Goal: Task Accomplishment & Management: Use online tool/utility

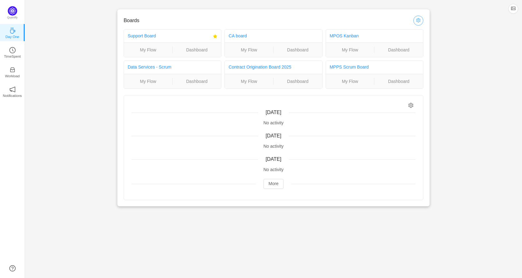
click at [419, 20] on button "button" at bounding box center [418, 21] width 10 height 10
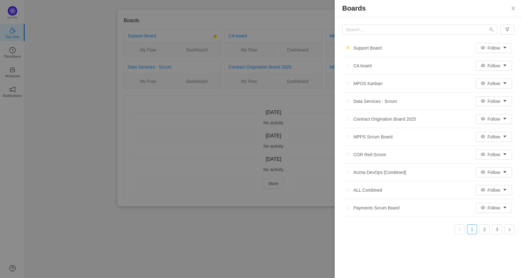
click at [221, 111] on div at bounding box center [261, 139] width 522 height 278
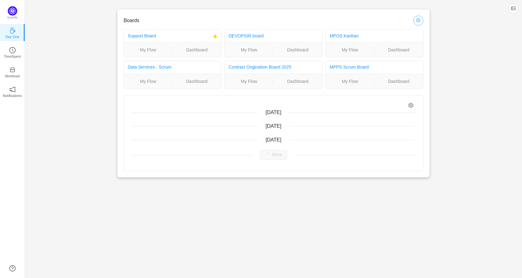
click at [420, 20] on button "button" at bounding box center [418, 21] width 10 height 10
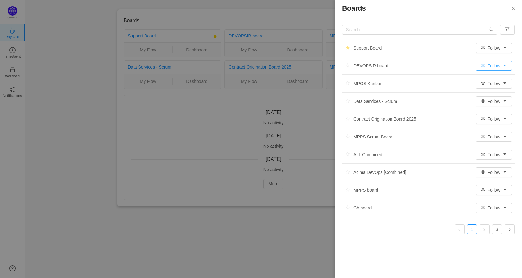
click at [507, 67] on button "Follow" at bounding box center [494, 66] width 36 height 10
click at [114, 156] on div at bounding box center [261, 139] width 522 height 278
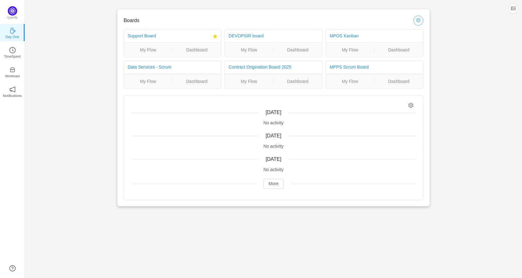
click at [420, 20] on button "button" at bounding box center [418, 21] width 10 height 10
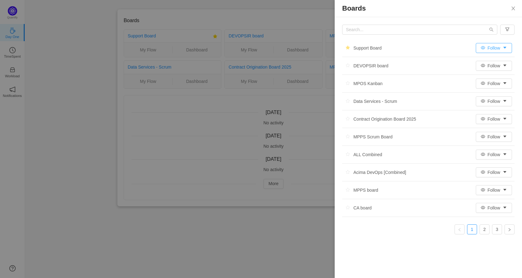
click at [500, 49] on button "Follow" at bounding box center [494, 48] width 36 height 10
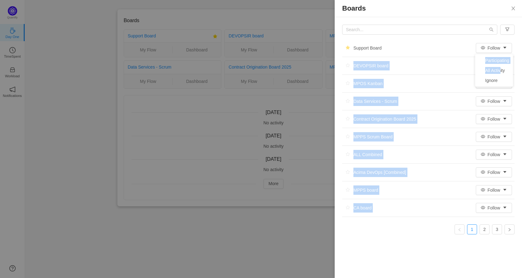
drag, startPoint x: 500, startPoint y: 72, endPoint x: 452, endPoint y: 43, distance: 56.3
click at [452, 43] on body "Boards Support Board My Flow Dashboard DEVOPSIR board My Flow Dashboard MPOS Ka…" at bounding box center [261, 139] width 522 height 278
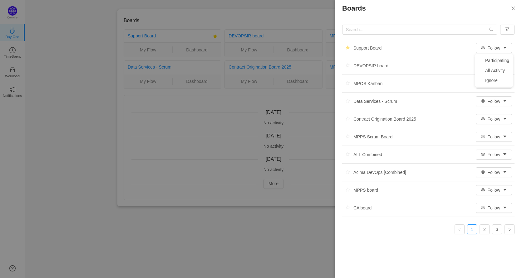
click at [452, 43] on li "Support Board Follow" at bounding box center [428, 48] width 172 height 18
click at [511, 10] on icon "icon: close" at bounding box center [513, 8] width 5 height 5
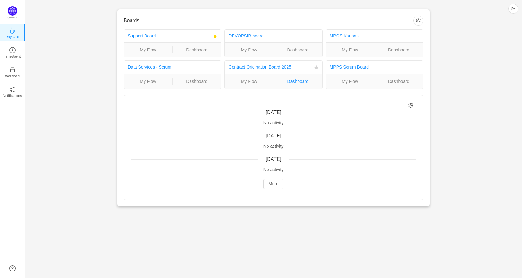
click at [303, 82] on link "Dashboard" at bounding box center [297, 81] width 49 height 7
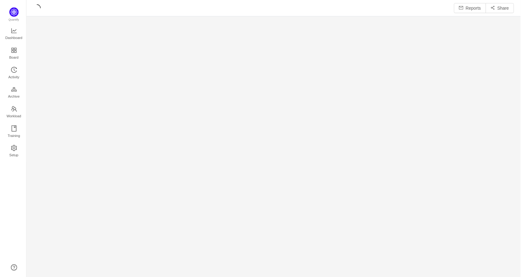
scroll to position [279, 497]
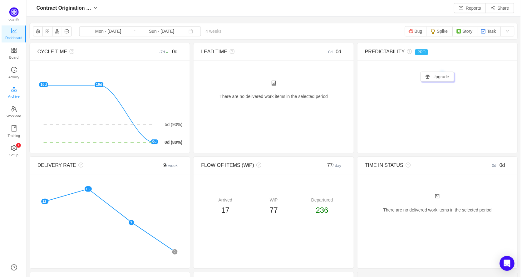
scroll to position [277, 497]
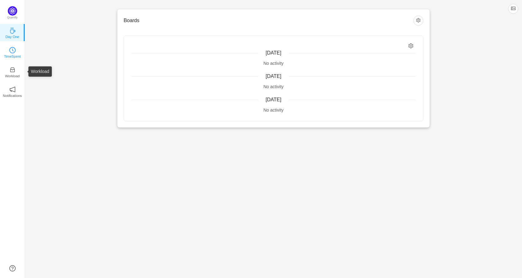
click at [17, 56] on p "TimeSpent" at bounding box center [12, 57] width 17 height 6
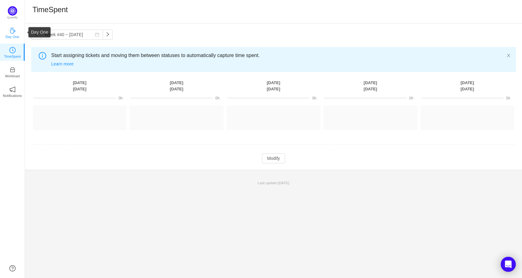
click at [11, 35] on p "Day One" at bounding box center [12, 37] width 14 height 6
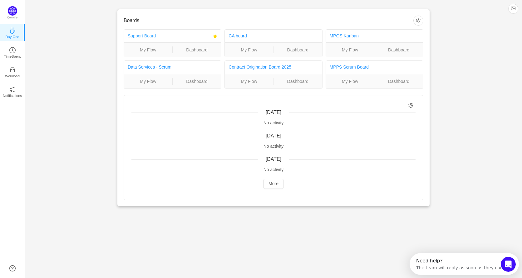
click at [136, 36] on link "Support Board" at bounding box center [142, 35] width 28 height 5
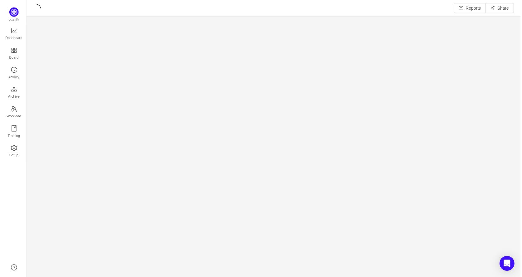
scroll to position [279, 497]
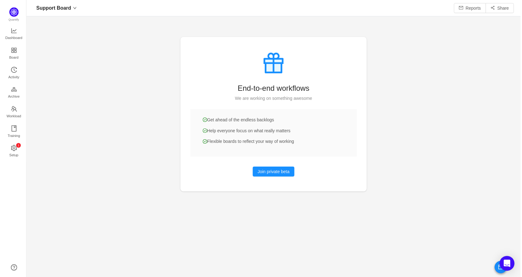
scroll to position [277, 497]
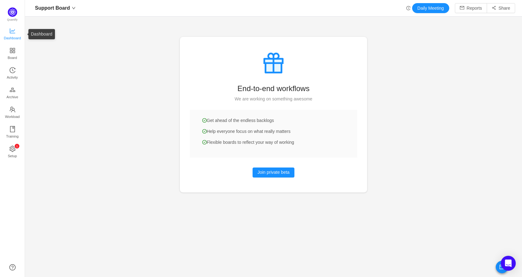
click at [13, 37] on span "Dashboard" at bounding box center [12, 38] width 17 height 12
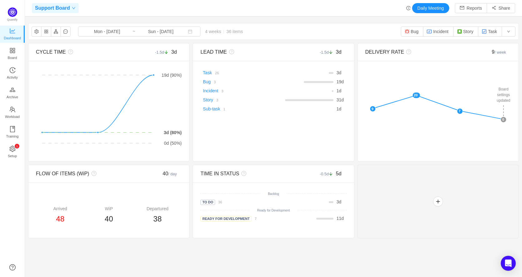
click at [70, 11] on div "Support Board" at bounding box center [55, 8] width 47 height 10
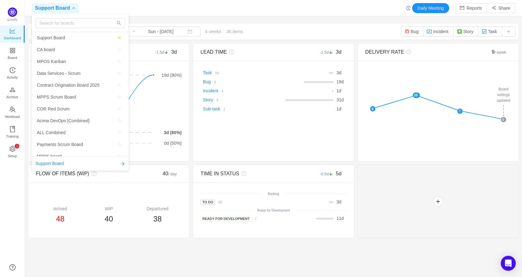
click at [70, 11] on div "Support Board" at bounding box center [55, 8] width 47 height 10
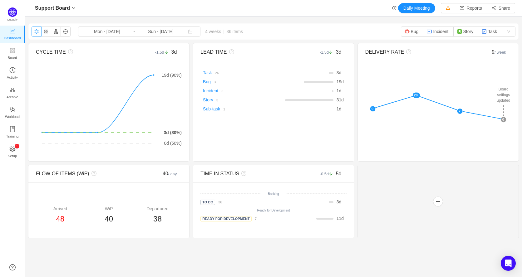
click at [32, 32] on button "button" at bounding box center [37, 32] width 10 height 10
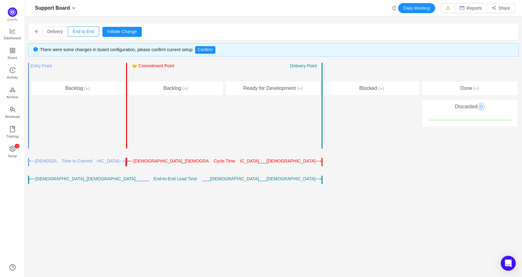
click at [482, 106] on button "button" at bounding box center [480, 106] width 7 height 7
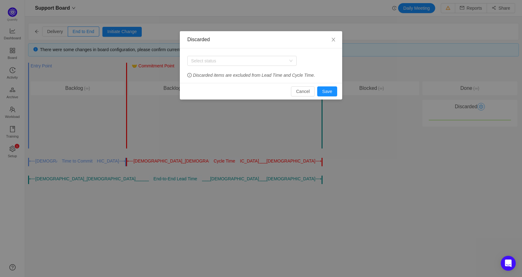
click at [482, 106] on div "Discarded Select status Discarded items are excluded from Lead Time and Cycle T…" at bounding box center [261, 138] width 522 height 277
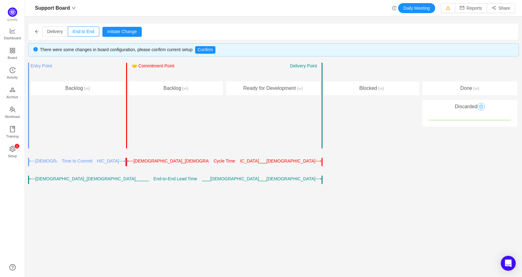
click at [480, 104] on button "button" at bounding box center [480, 106] width 7 height 7
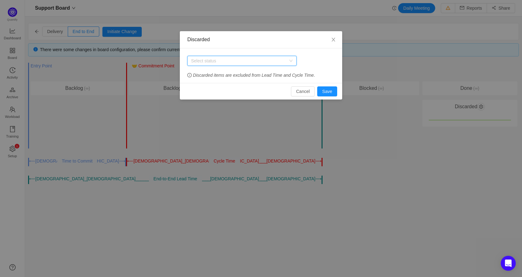
click at [249, 64] on div "Select status" at bounding box center [240, 60] width 98 height 9
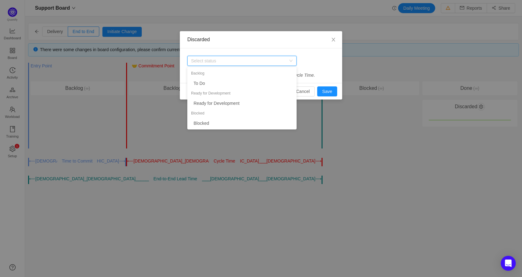
click at [308, 50] on div "Select status Discarded items are excluded from Lead Time and Cycle Time." at bounding box center [261, 65] width 162 height 35
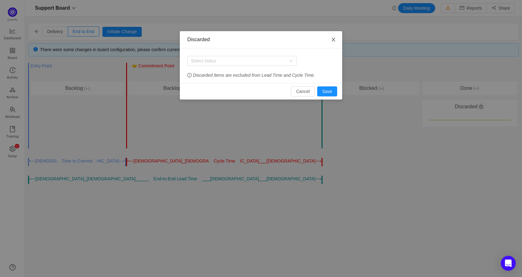
click at [334, 41] on icon "icon: close" at bounding box center [333, 39] width 5 height 5
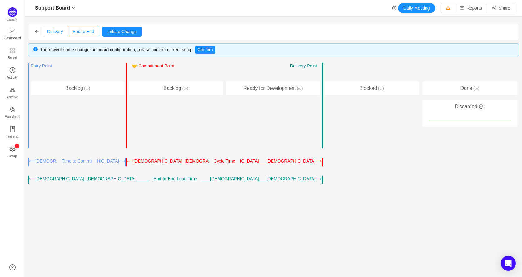
click at [58, 35] on label "Delivery" at bounding box center [55, 32] width 26 height 10
click at [47, 33] on input "Delivery" at bounding box center [47, 33] width 0 height 0
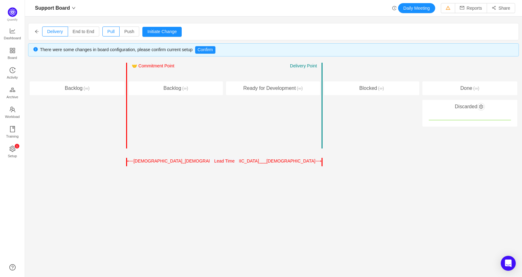
click at [301, 68] on span "Delivery Point" at bounding box center [303, 65] width 27 height 5
click at [17, 115] on span "Workload" at bounding box center [12, 116] width 15 height 12
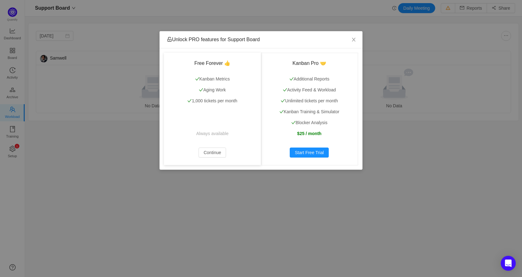
click at [216, 147] on div "Free Forever 👍 Kanban Metrics Aging Work 1,000 tickets per month Always availab…" at bounding box center [212, 109] width 97 height 112
click at [214, 153] on button "Continue" at bounding box center [211, 153] width 27 height 10
click at [14, 133] on div "Unlock PRO features for Support Board Free Forever 👍 Kanban Metrics Aging Work …" at bounding box center [261, 138] width 522 height 277
click at [211, 146] on div "Free Forever 👍 Kanban Metrics Aging Work 1,000 tickets per month Always availab…" at bounding box center [212, 109] width 97 height 112
click at [207, 152] on button "Continue" at bounding box center [211, 153] width 27 height 10
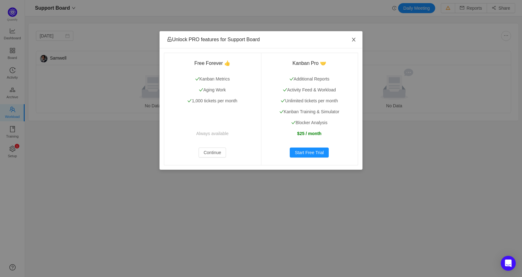
click at [354, 41] on icon "icon: close" at bounding box center [353, 39] width 5 height 5
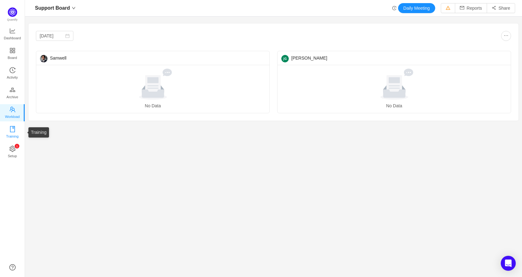
click at [16, 128] on link "Training" at bounding box center [12, 132] width 6 height 12
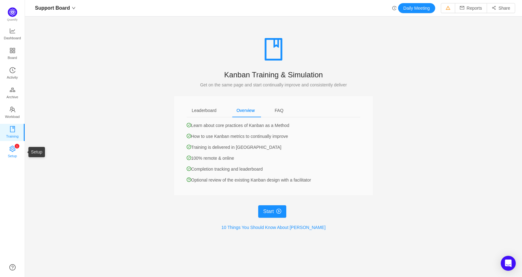
click at [17, 146] on p "1" at bounding box center [17, 146] width 2 height 5
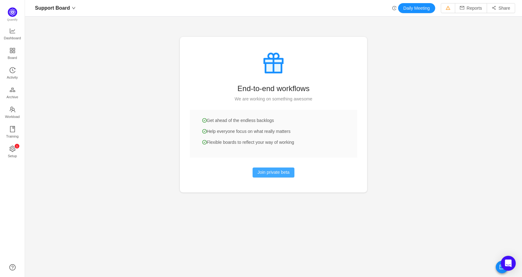
click at [271, 172] on button "Join private beta" at bounding box center [273, 173] width 42 height 10
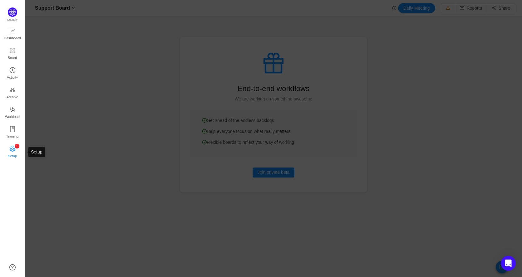
click at [16, 155] on span "Setup" at bounding box center [12, 156] width 9 height 12
click at [10, 77] on span "Activity" at bounding box center [12, 77] width 11 height 12
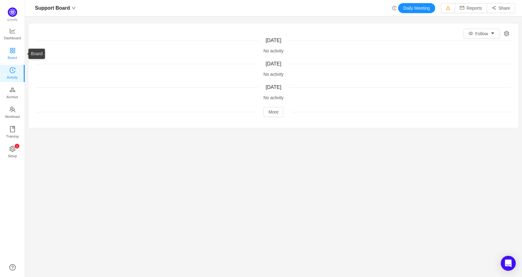
click at [12, 56] on span "Board" at bounding box center [12, 57] width 9 height 12
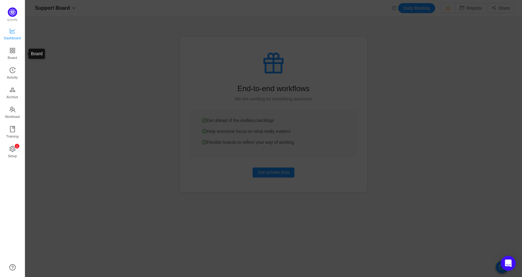
click at [15, 36] on span "Dashboard" at bounding box center [12, 38] width 17 height 12
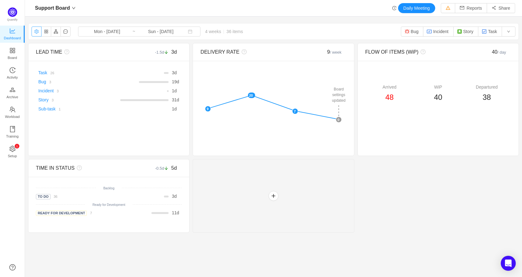
click at [35, 32] on button "button" at bounding box center [37, 32] width 10 height 10
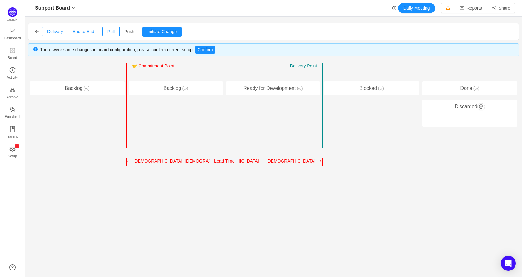
click at [81, 32] on span "End to End" at bounding box center [84, 31] width 22 height 5
click at [73, 33] on input "End to End" at bounding box center [73, 33] width 0 height 0
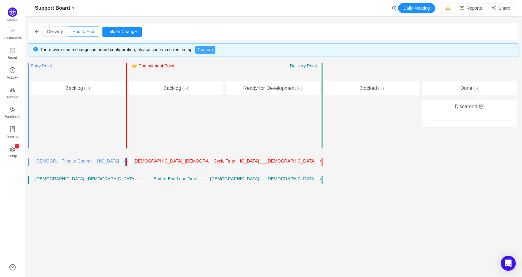
click at [208, 50] on button "Confirm" at bounding box center [205, 49] width 20 height 7
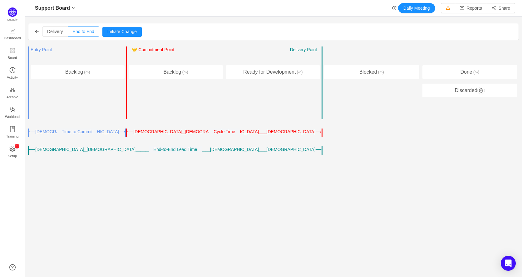
click at [392, 8] on icon "icon: history" at bounding box center [394, 8] width 4 height 4
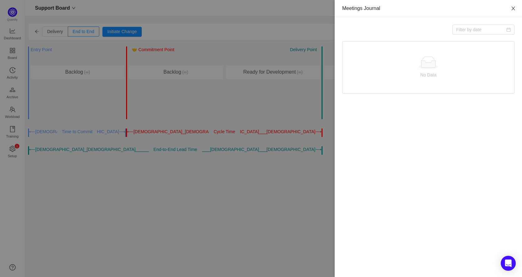
click at [515, 10] on icon "icon: close" at bounding box center [513, 8] width 5 height 5
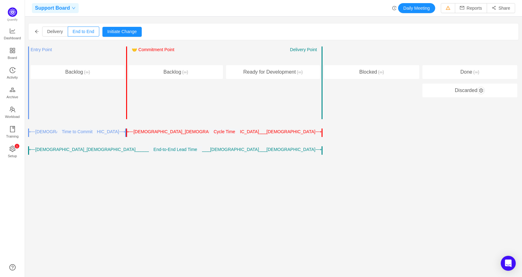
click at [70, 12] on div "Support Board" at bounding box center [55, 8] width 47 height 10
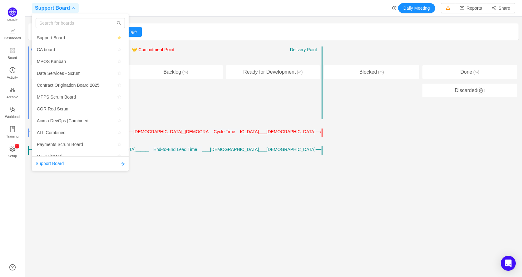
click at [70, 12] on div "Support Board" at bounding box center [55, 8] width 47 height 10
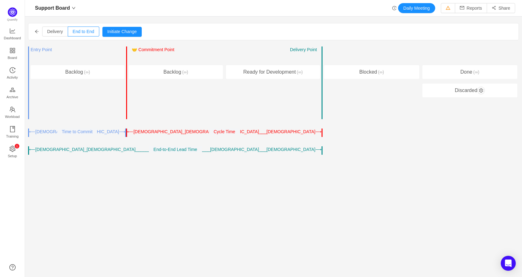
click at [104, 50] on div "Entry Point ← → 🤝 Commitment Point ← → Work Started Delivery Point ← →" at bounding box center [78, 56] width 94 height 19
click at [73, 73] on div "Backlog (∞)" at bounding box center [78, 72] width 94 height 14
click at [74, 10] on icon "icon: down" at bounding box center [74, 8] width 4 height 4
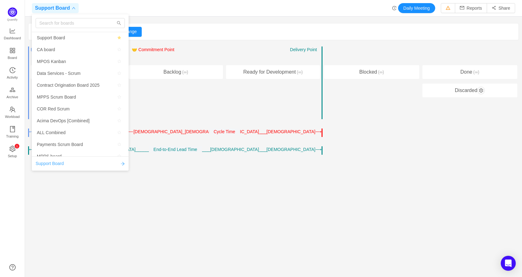
click at [84, 166] on link "Support Board" at bounding box center [80, 163] width 89 height 7
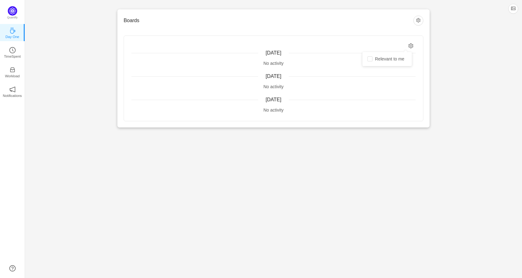
click at [413, 46] on icon "icon: setting" at bounding box center [411, 45] width 5 height 5
click at [421, 22] on button "button" at bounding box center [418, 21] width 10 height 10
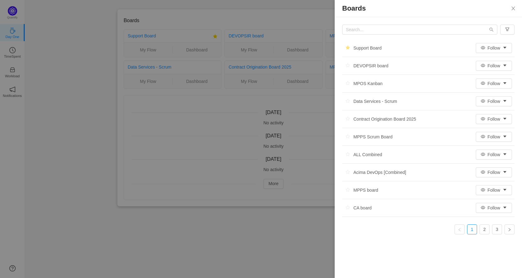
click at [500, 20] on div "Support Board Follow DEVOPSIR board Follow MPOS Kanban Follow Data Services - S…" at bounding box center [428, 129] width 187 height 225
click at [511, 12] on button "Close" at bounding box center [512, 8] width 17 height 17
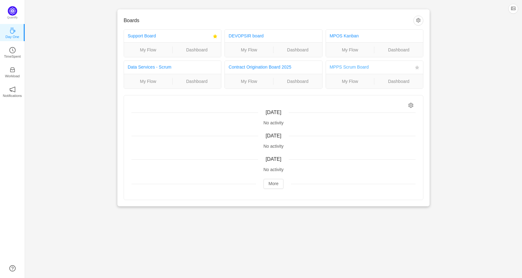
click at [347, 67] on link "MPPS Scrum Board" at bounding box center [349, 67] width 39 height 5
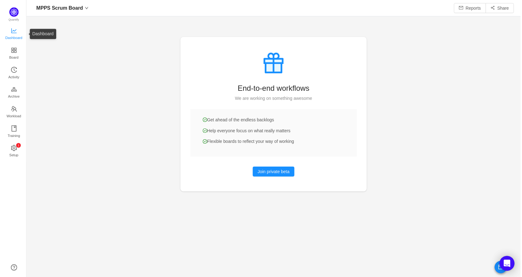
scroll to position [277, 497]
click at [15, 33] on span "Dashboard" at bounding box center [12, 38] width 17 height 12
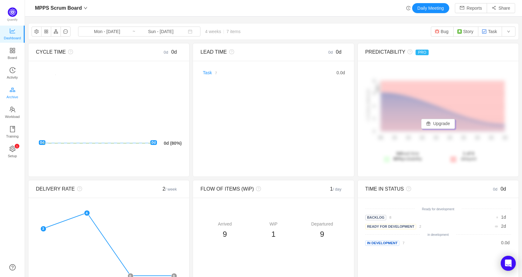
scroll to position [0, 0]
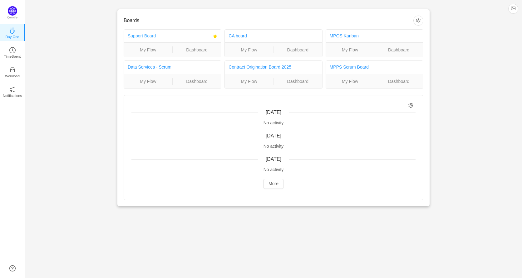
click at [147, 36] on link "Support Board" at bounding box center [142, 35] width 28 height 5
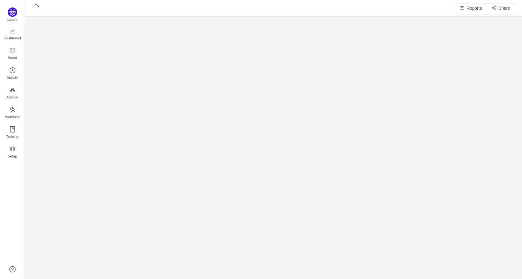
scroll to position [279, 497]
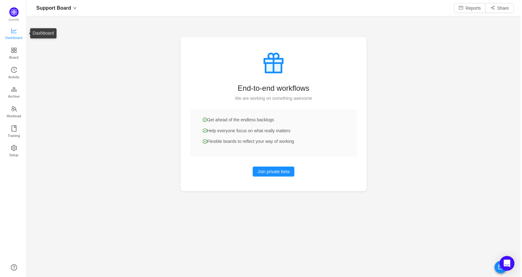
scroll to position [277, 497]
click at [11, 33] on span "Dashboard" at bounding box center [12, 38] width 17 height 12
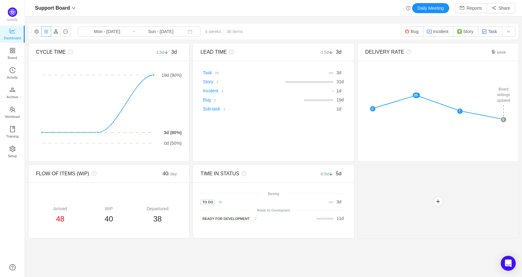
click at [47, 32] on button "button" at bounding box center [46, 32] width 10 height 10
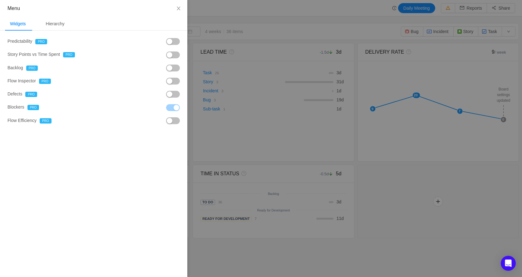
click at [172, 71] on button "button" at bounding box center [173, 68] width 14 height 7
click at [173, 71] on button "button" at bounding box center [173, 68] width 14 height 7
click at [55, 26] on div "Hierarchy" at bounding box center [55, 24] width 29 height 14
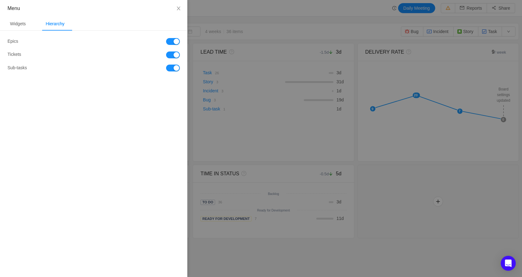
click at [171, 41] on button "button" at bounding box center [173, 41] width 14 height 7
click at [17, 23] on div "Widgets" at bounding box center [18, 24] width 26 height 14
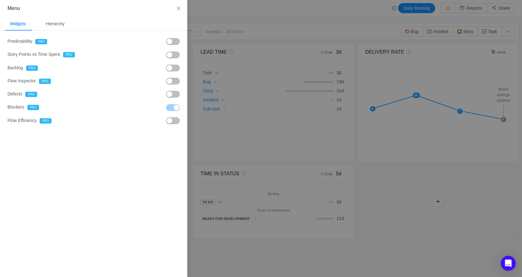
click at [173, 55] on button "button" at bounding box center [173, 54] width 14 height 7
click at [172, 43] on button "button" at bounding box center [173, 41] width 14 height 7
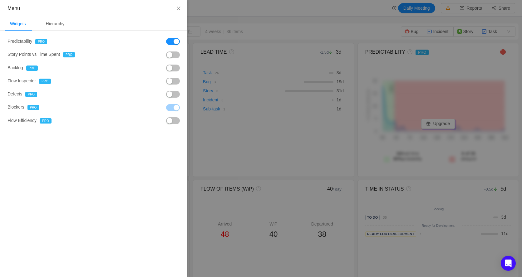
click at [172, 43] on button "button" at bounding box center [173, 41] width 14 height 7
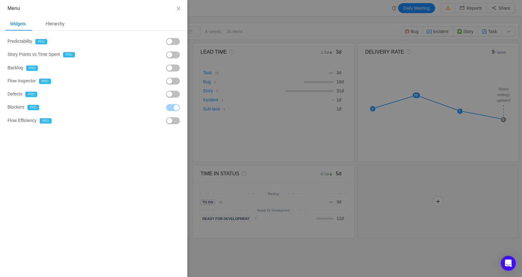
click at [168, 123] on button "button" at bounding box center [173, 120] width 14 height 7
click at [58, 24] on div "Hierarchy" at bounding box center [55, 24] width 29 height 14
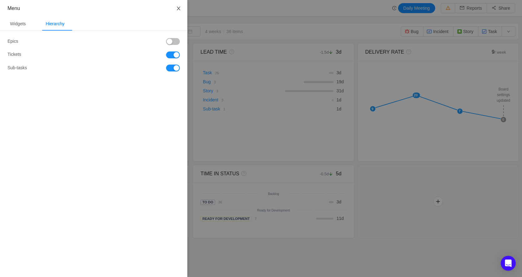
click at [181, 8] on icon "icon: close" at bounding box center [178, 8] width 5 height 5
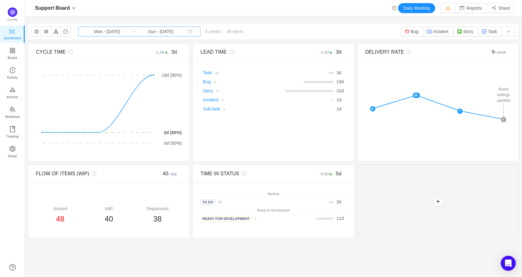
click at [112, 32] on input "Mon - [DATE]" at bounding box center [107, 31] width 51 height 7
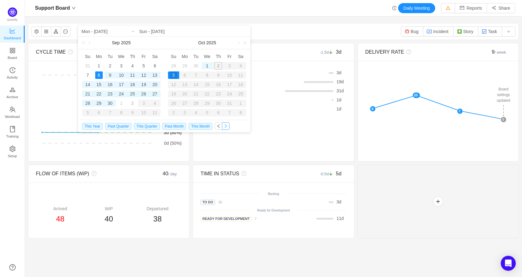
click at [229, 128] on button "button" at bounding box center [225, 125] width 7 height 7
click at [229, 127] on button "button" at bounding box center [225, 125] width 7 height 7
click at [99, 126] on span "This Year" at bounding box center [92, 126] width 21 height 7
type input "Wed - [DATE]"
type input "Sun - [DATE]"
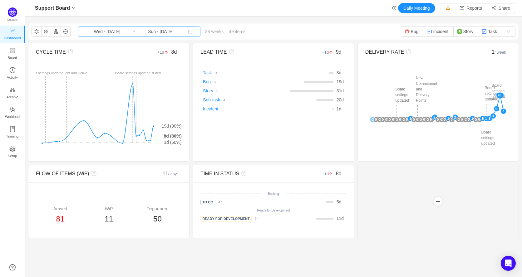
click at [106, 32] on input "Wed - [DATE]" at bounding box center [107, 31] width 51 height 7
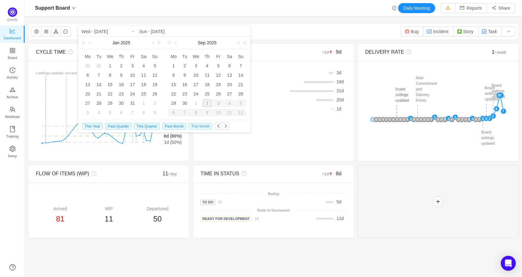
click at [206, 127] on span "This Month" at bounding box center [200, 126] width 23 height 7
type input "Wed - [DATE]"
type input "Sun - [DATE]"
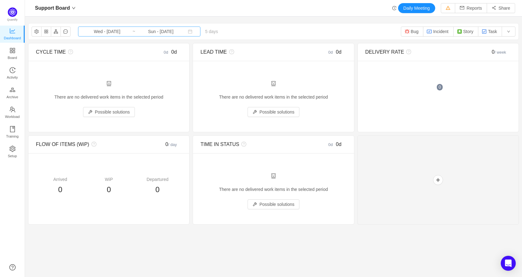
click at [158, 30] on input "Sun - [DATE]" at bounding box center [160, 31] width 51 height 7
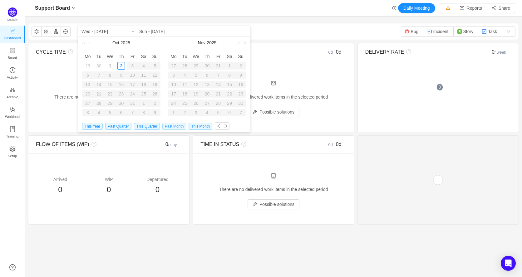
click at [178, 126] on span "Past Month" at bounding box center [174, 126] width 24 height 7
type input "Mon - [DATE]"
type input "Tue - [DATE]"
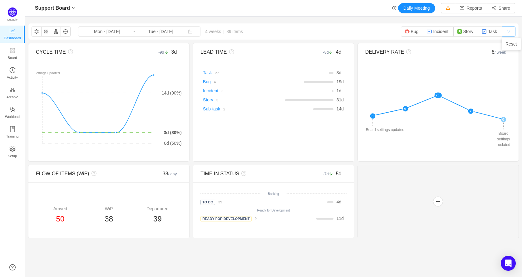
click at [506, 34] on button "button" at bounding box center [509, 32] width 14 height 10
click at [507, 34] on button "button" at bounding box center [509, 32] width 14 height 10
click at [328, 203] on div "4 d" at bounding box center [301, 202] width 82 height 7
click at [55, 32] on button "button" at bounding box center [56, 32] width 10 height 10
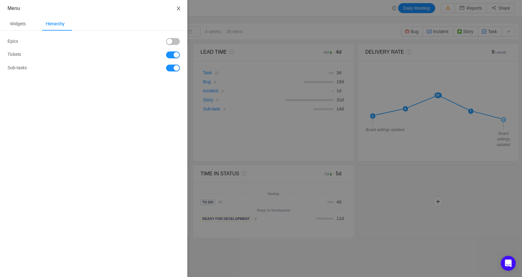
click at [180, 8] on icon "icon: close" at bounding box center [178, 8] width 5 height 5
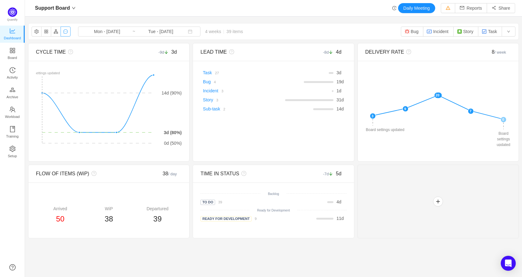
click at [65, 32] on button "button" at bounding box center [66, 32] width 10 height 10
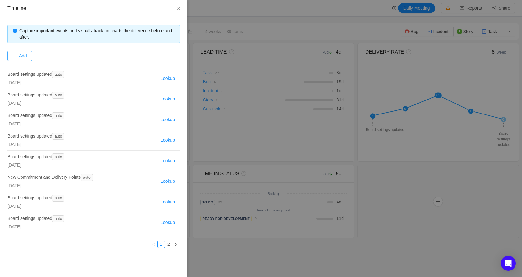
click at [26, 56] on button "Add" at bounding box center [19, 56] width 24 height 10
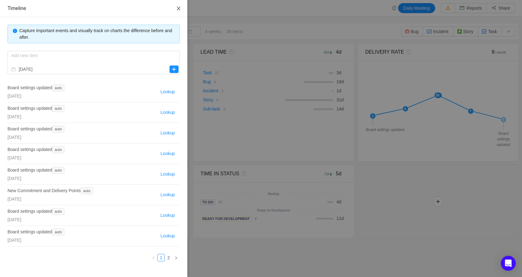
click at [178, 7] on icon "icon: close" at bounding box center [178, 8] width 5 height 5
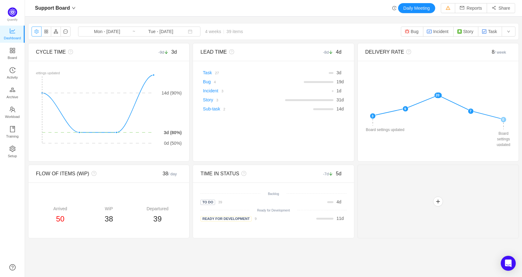
click at [36, 33] on button "button" at bounding box center [37, 32] width 10 height 10
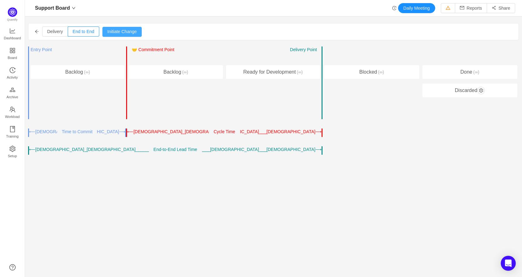
click at [127, 33] on button "Initiate Change" at bounding box center [121, 32] width 39 height 10
click at [38, 33] on icon "icon: arrow-left" at bounding box center [37, 31] width 4 height 4
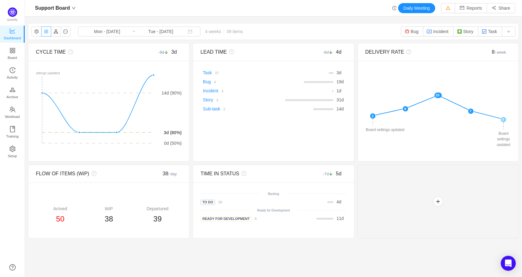
click at [47, 32] on button "button" at bounding box center [46, 32] width 10 height 10
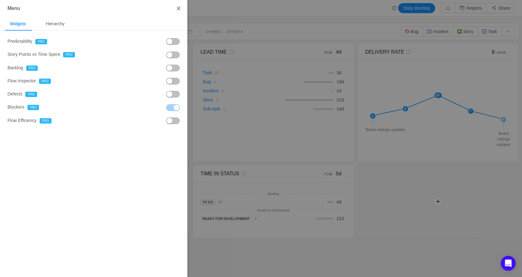
click at [180, 7] on icon "icon: close" at bounding box center [178, 9] width 3 height 4
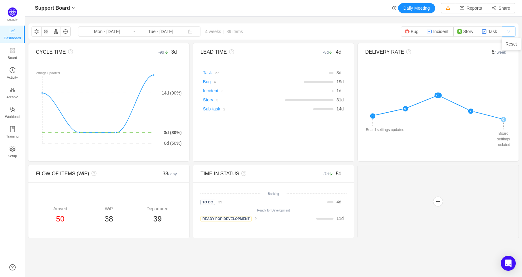
click at [509, 31] on button "button" at bounding box center [509, 32] width 14 height 10
click at [74, 11] on div "Support Board" at bounding box center [55, 8] width 47 height 10
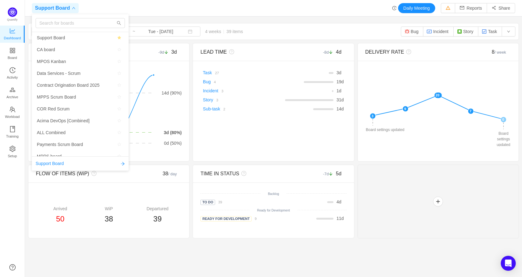
click at [74, 10] on icon "icon: down" at bounding box center [74, 8] width 4 height 4
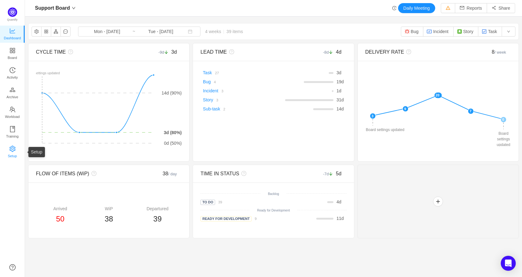
click at [12, 146] on icon "icon: setting" at bounding box center [12, 149] width 6 height 6
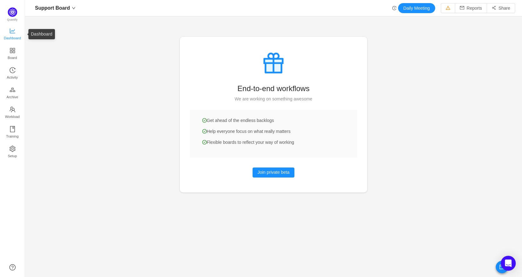
click at [9, 33] on span "Dashboard" at bounding box center [12, 38] width 17 height 12
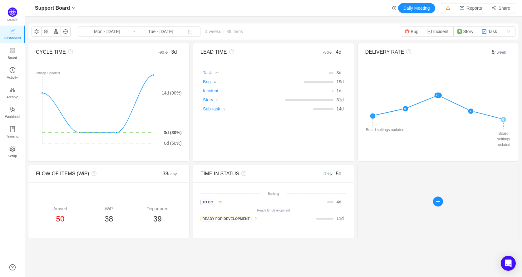
click at [454, 209] on div at bounding box center [437, 202] width 161 height 74
click at [437, 203] on button "button" at bounding box center [438, 202] width 10 height 10
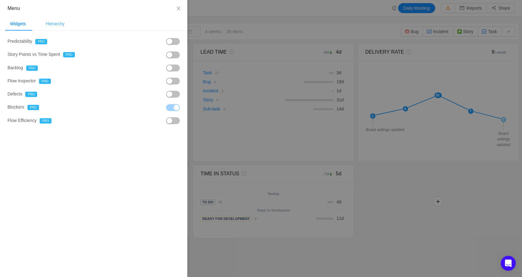
click at [52, 26] on div "Hierarchy" at bounding box center [55, 24] width 29 height 14
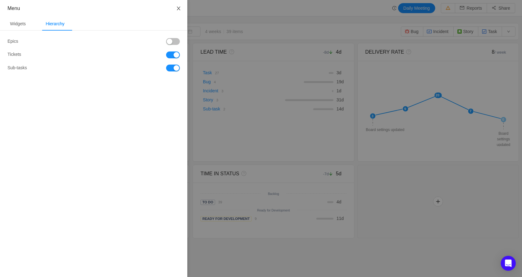
click at [182, 7] on button "Close" at bounding box center [178, 8] width 17 height 17
